Goal: Information Seeking & Learning: Find specific page/section

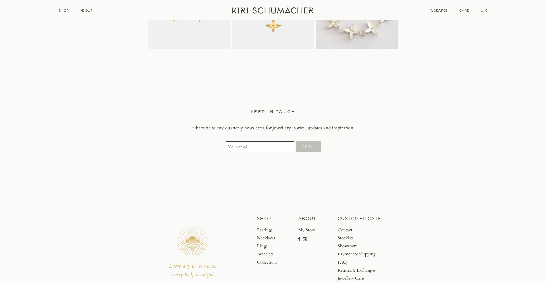
scroll to position [1770, 0]
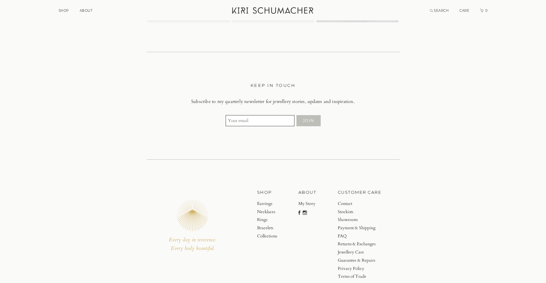
click at [310, 206] on link "My Story" at bounding box center [307, 204] width 18 height 8
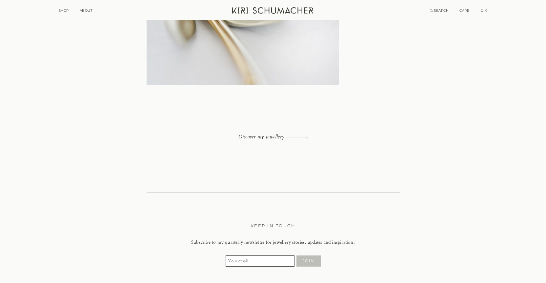
scroll to position [2098, 0]
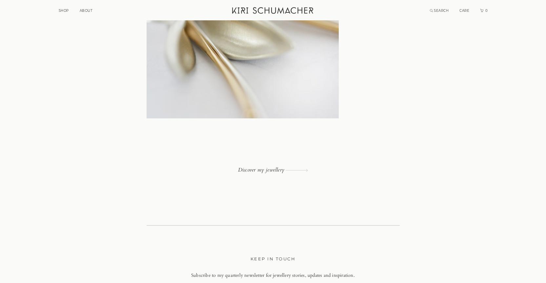
click at [265, 171] on link "Discover my jewellery" at bounding box center [273, 170] width 253 height 6
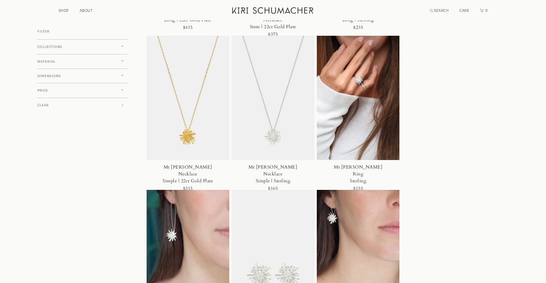
scroll to position [361, 0]
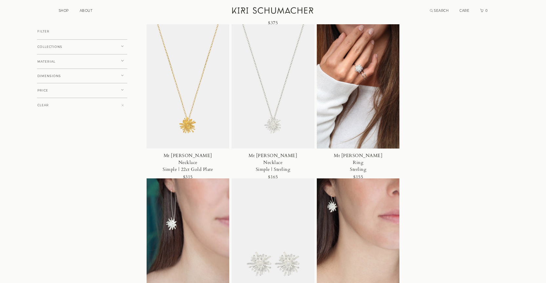
click at [359, 78] on img at bounding box center [358, 86] width 83 height 125
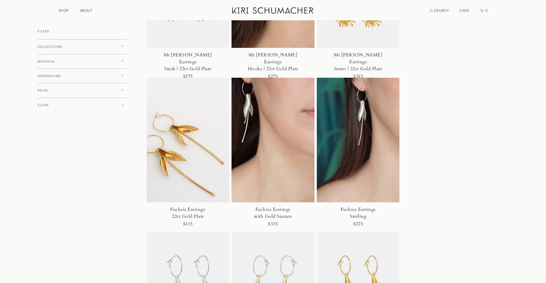
scroll to position [787, 0]
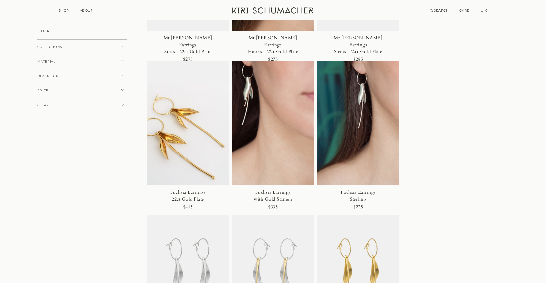
click at [277, 128] on img at bounding box center [272, 123] width 83 height 125
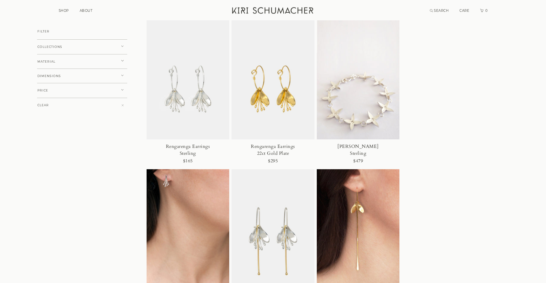
scroll to position [1770, 0]
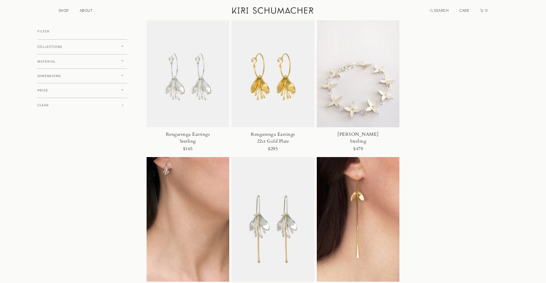
click at [176, 89] on img at bounding box center [188, 65] width 83 height 125
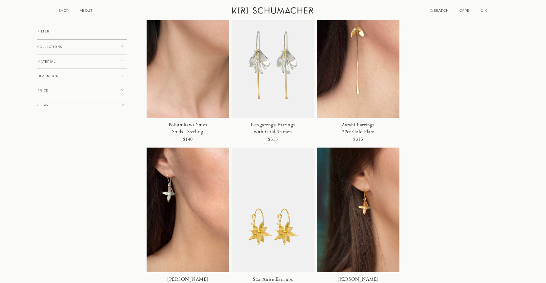
scroll to position [1868, 0]
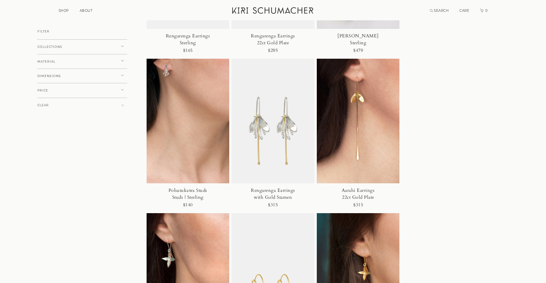
click at [56, 47] on span "COLLECTIONS" at bounding box center [49, 46] width 25 height 3
click at [56, 64] on span "FUCHSIA" at bounding box center [51, 65] width 16 height 4
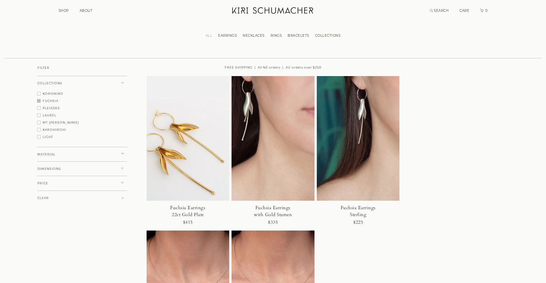
click at [56, 92] on span "KOROMIKO" at bounding box center [53, 94] width 21 height 4
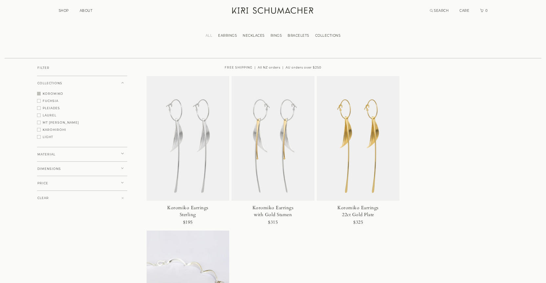
click at [55, 108] on span "PLEIADES" at bounding box center [51, 108] width 17 height 4
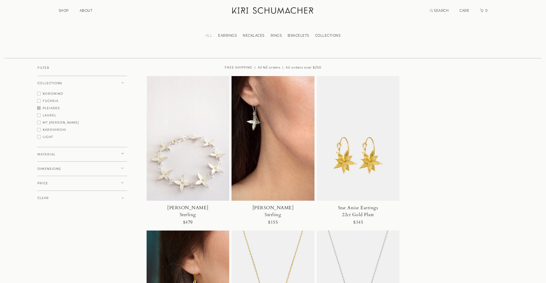
click at [56, 121] on span "MT COOK LILY" at bounding box center [61, 123] width 36 height 4
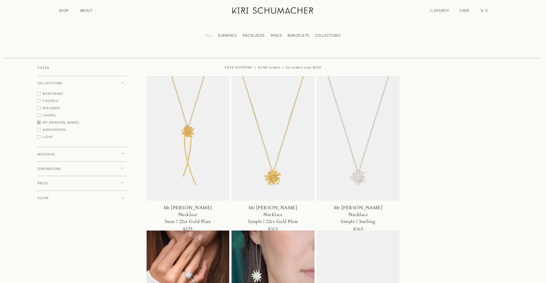
click at [56, 114] on span "LAUREL" at bounding box center [50, 115] width 14 height 4
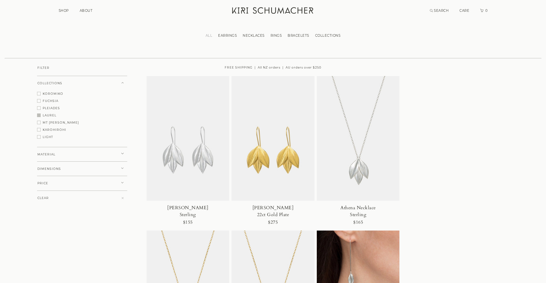
click at [182, 149] on img at bounding box center [188, 138] width 83 height 125
click at [50, 137] on span "LIGHT" at bounding box center [48, 137] width 10 height 4
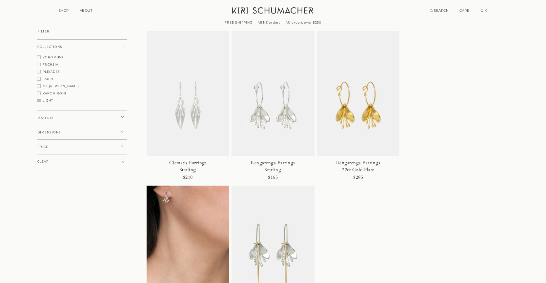
scroll to position [33, 0]
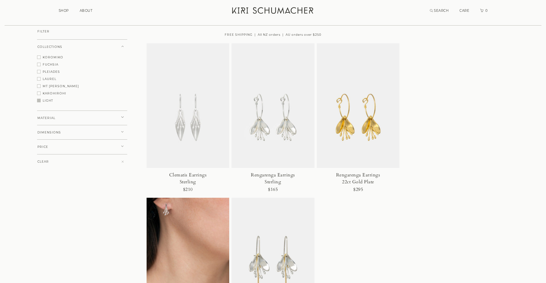
click at [64, 132] on button "DIMENSIONS" at bounding box center [82, 132] width 90 height 15
click at [46, 143] on span "LONG" at bounding box center [48, 143] width 10 height 4
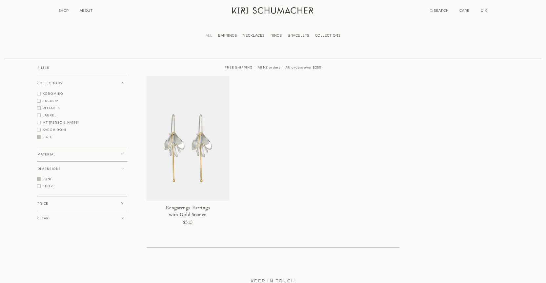
click at [73, 205] on button "PRICE" at bounding box center [82, 203] width 90 height 15
click at [297, 34] on link "BRACELETS" at bounding box center [298, 35] width 28 height 4
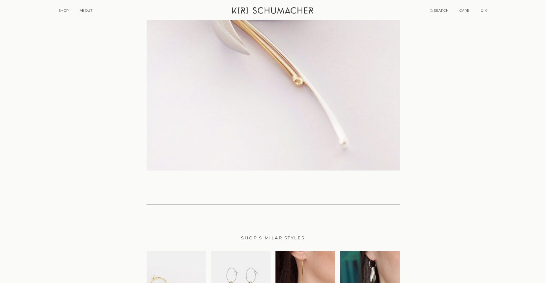
scroll to position [951, 0]
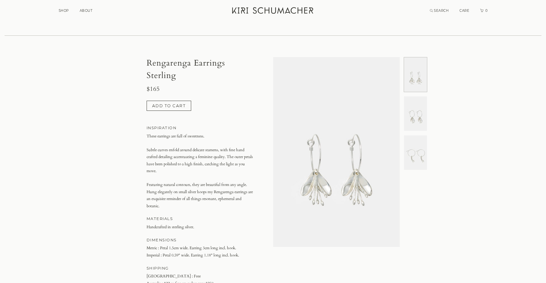
click at [416, 124] on img at bounding box center [415, 113] width 23 height 34
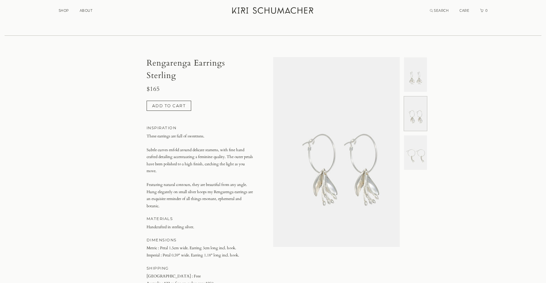
scroll to position [0, 127]
click at [416, 124] on img at bounding box center [415, 113] width 23 height 34
click at [417, 154] on img at bounding box center [415, 152] width 23 height 34
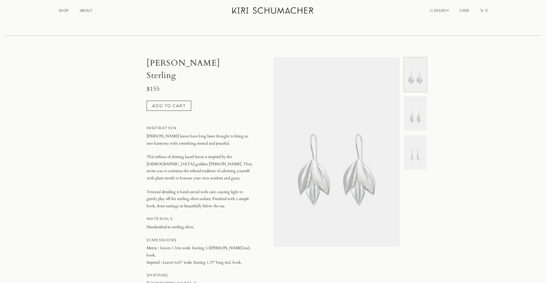
click at [416, 124] on img at bounding box center [415, 113] width 23 height 34
click at [411, 162] on img at bounding box center [415, 152] width 23 height 34
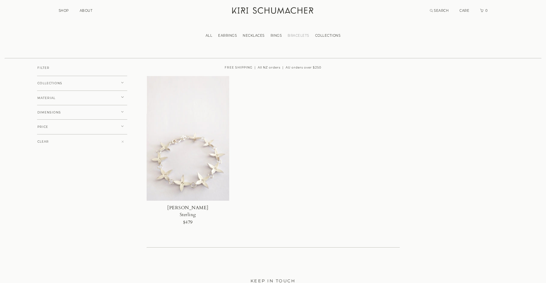
click at [463, 10] on span "CARE" at bounding box center [464, 11] width 10 height 4
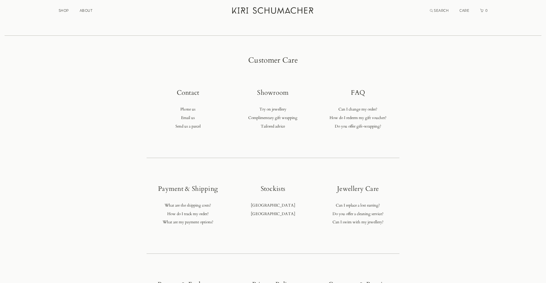
click at [270, 206] on li "[GEOGRAPHIC_DATA]" at bounding box center [273, 205] width 82 height 5
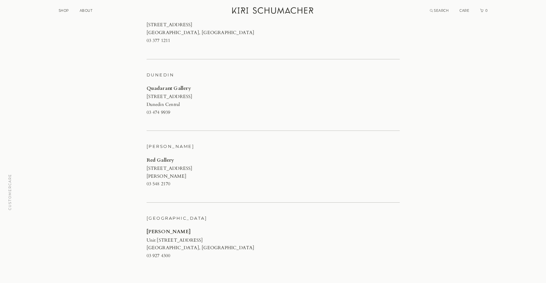
scroll to position [688, 0]
